Goal: Task Accomplishment & Management: Use online tool/utility

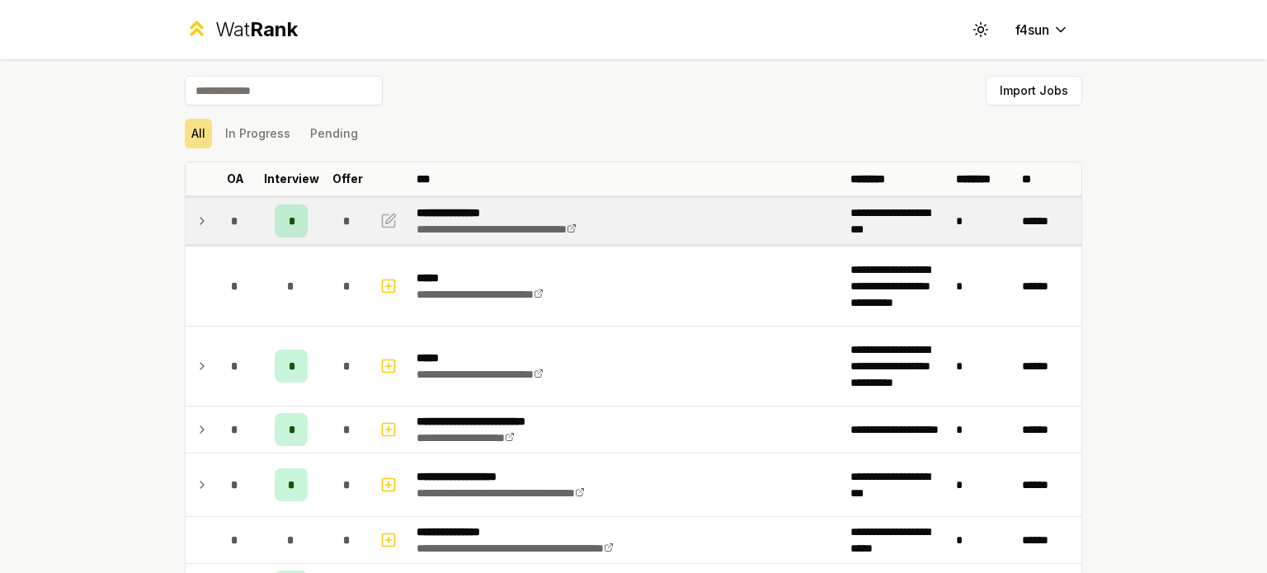
click at [679, 220] on td "**********" at bounding box center [627, 221] width 434 height 46
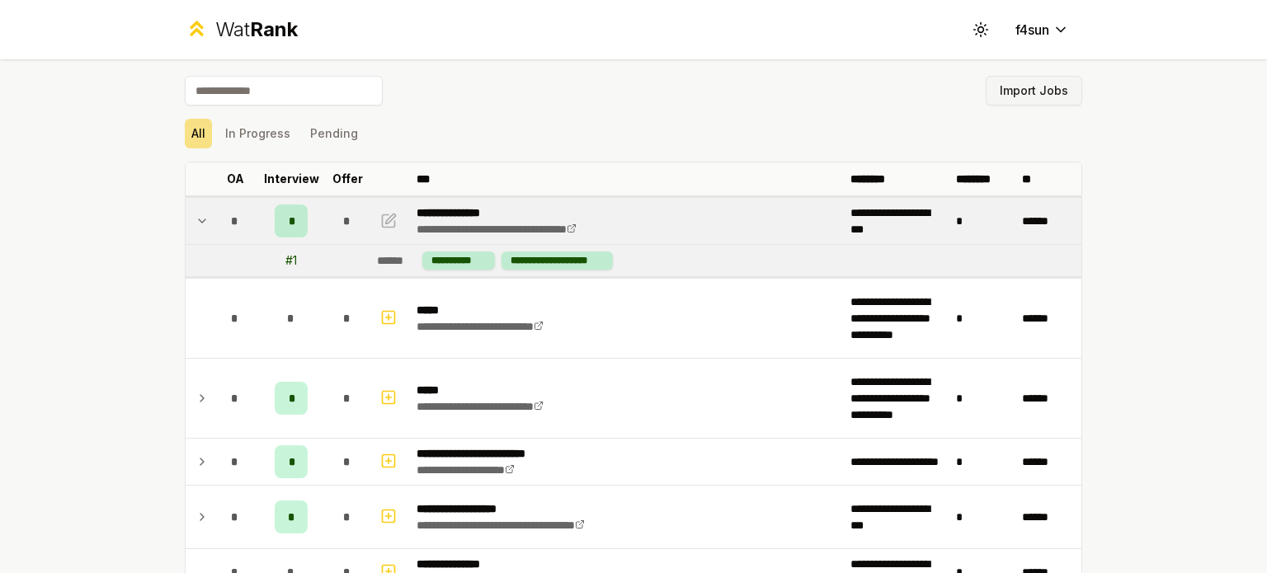
click at [1040, 87] on button "Import Jobs" at bounding box center [1034, 91] width 97 height 30
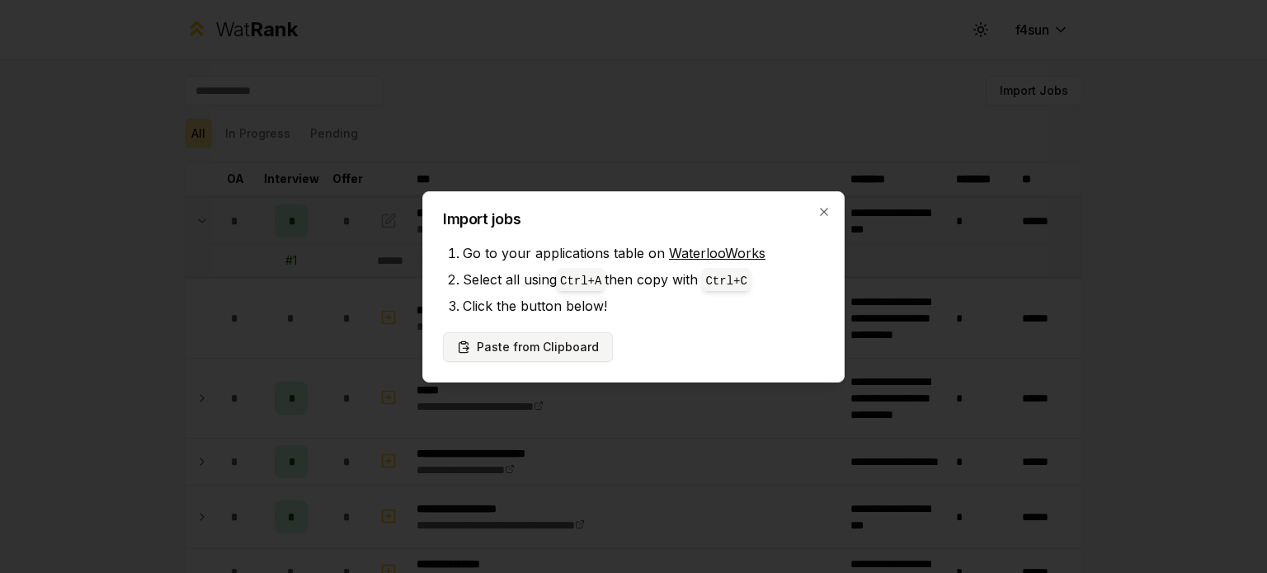
click at [550, 339] on button "Paste from Clipboard" at bounding box center [528, 348] width 170 height 30
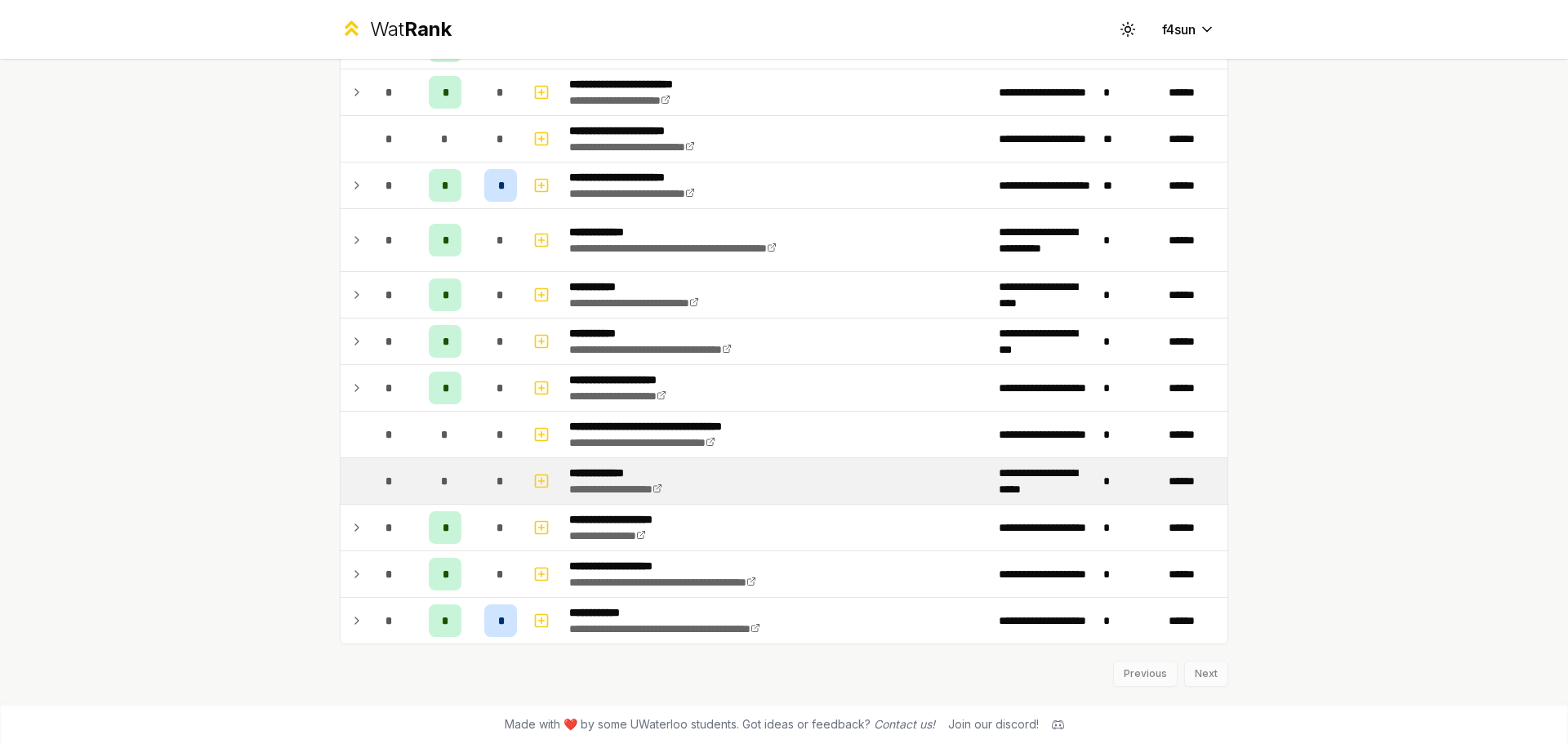
scroll to position [2131, 0]
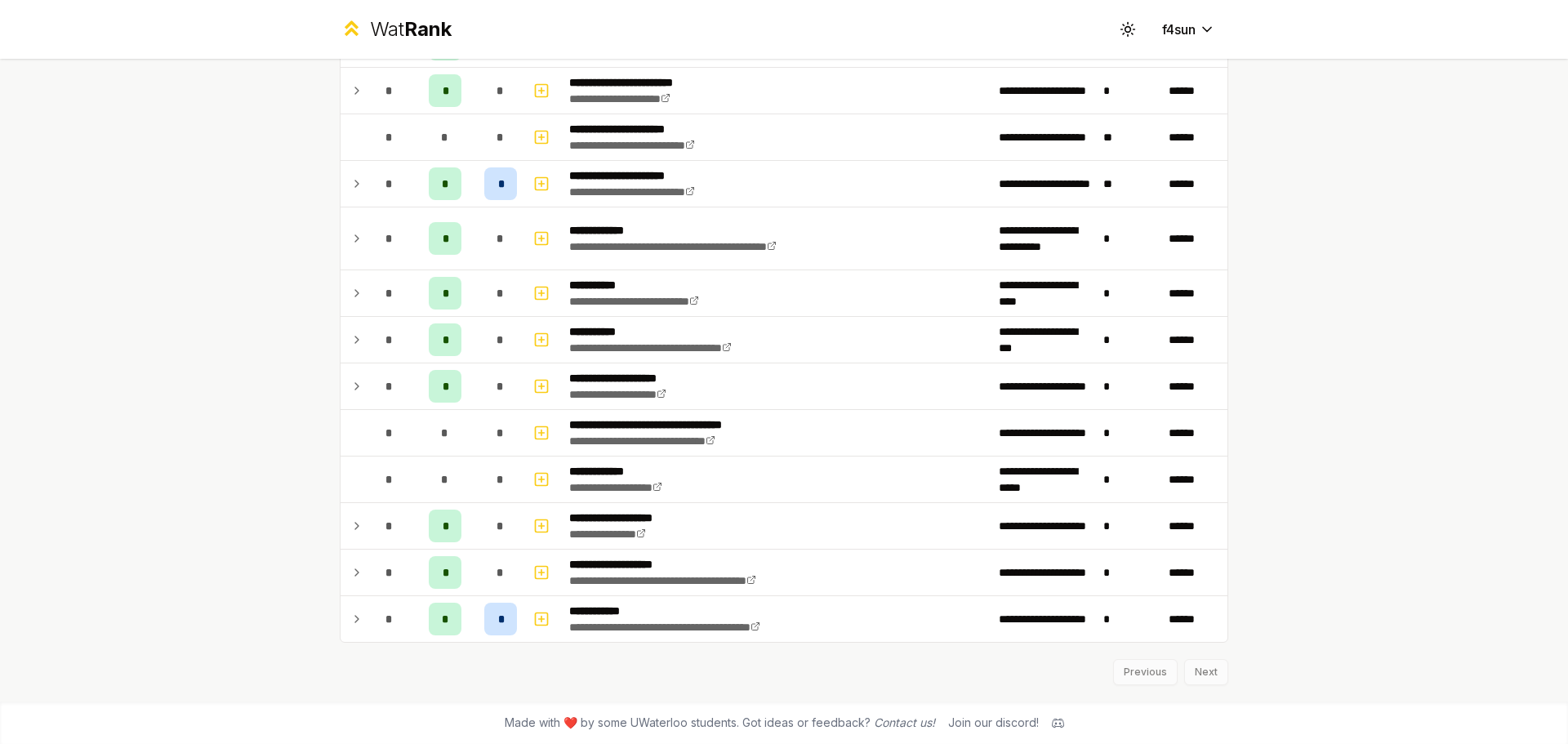
click at [1211, 682] on div "Previous Next" at bounding box center [784, 663] width 889 height 43
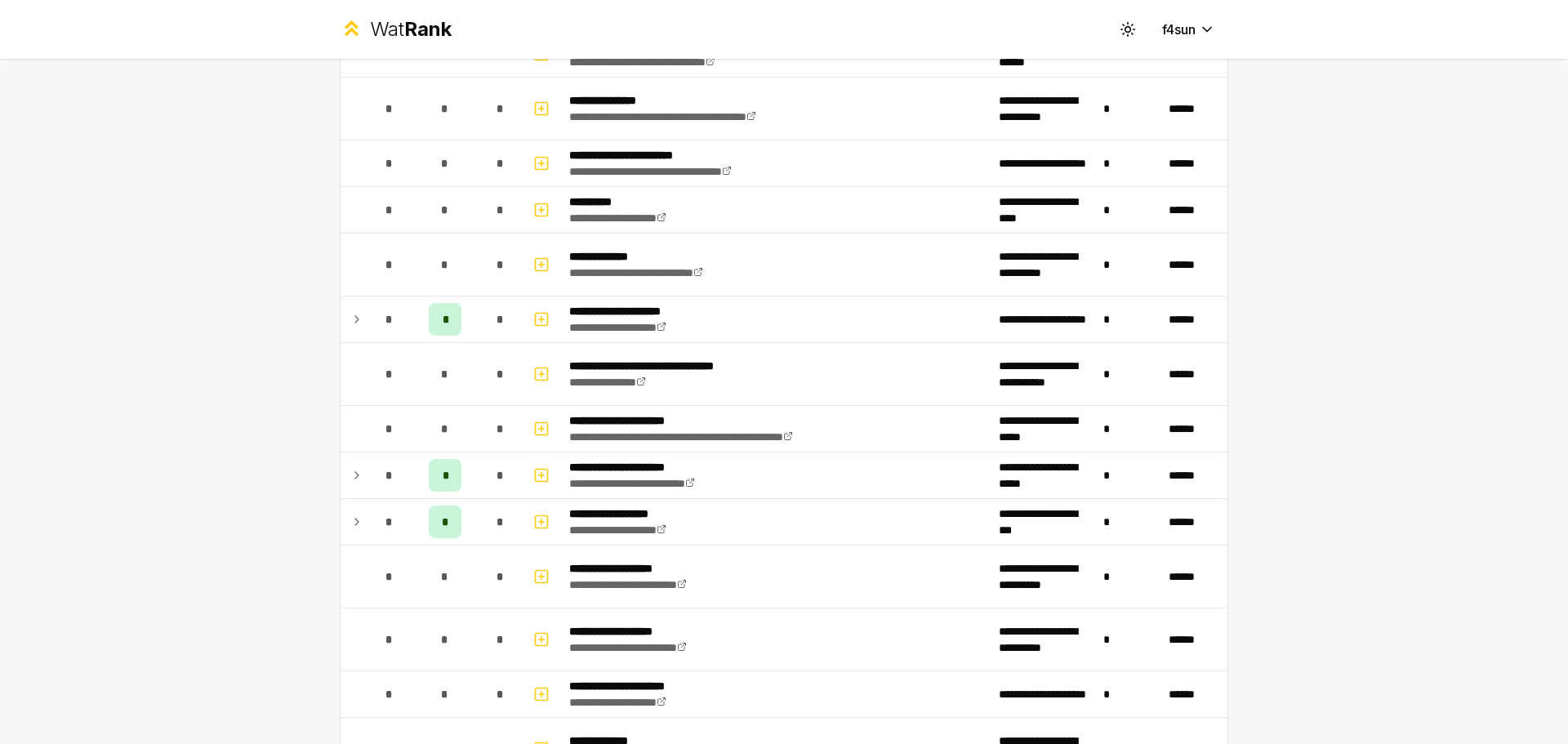
scroll to position [0, 0]
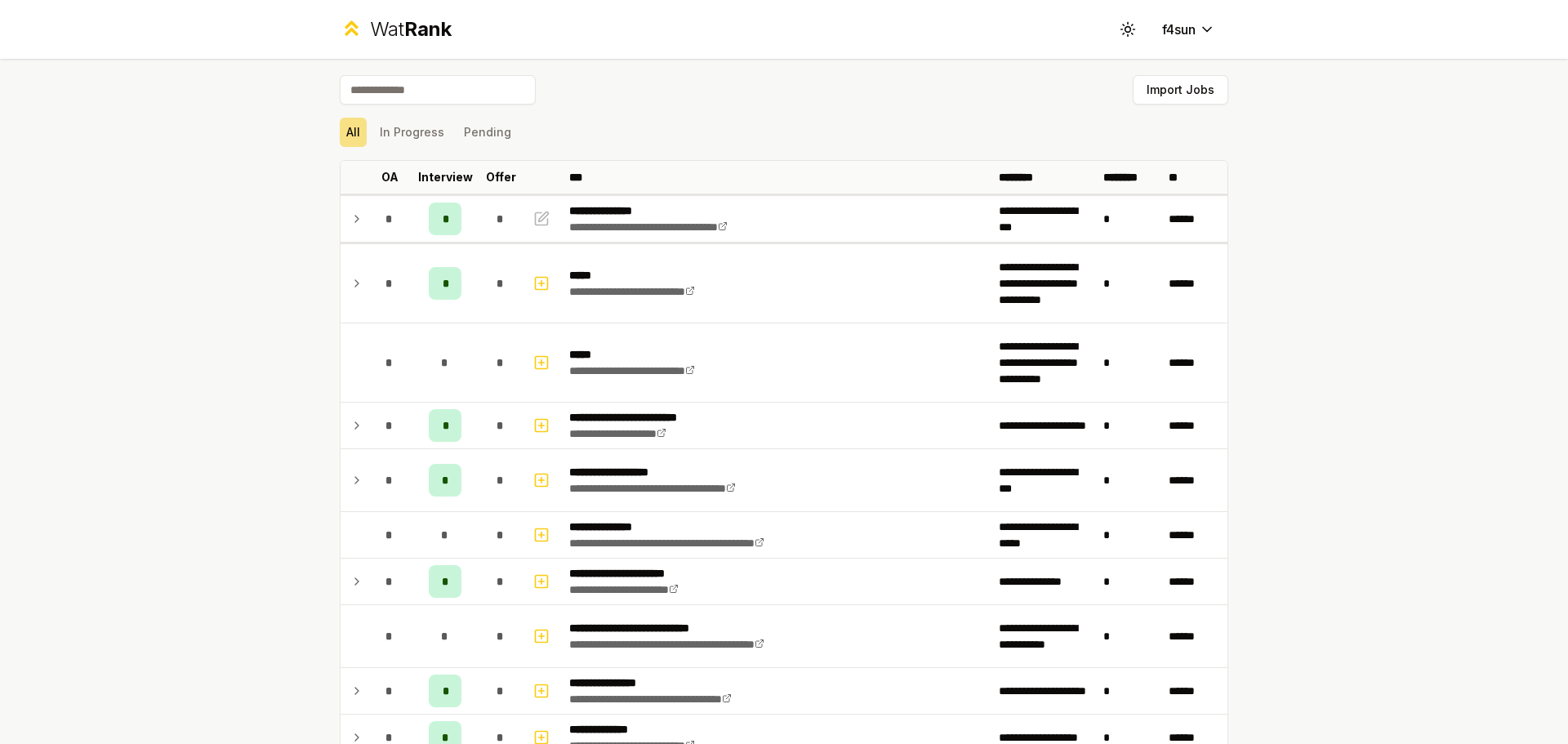
drag, startPoint x: 1267, startPoint y: 640, endPoint x: 1297, endPoint y: 256, distance: 385.2
